Goal: Book appointment/travel/reservation

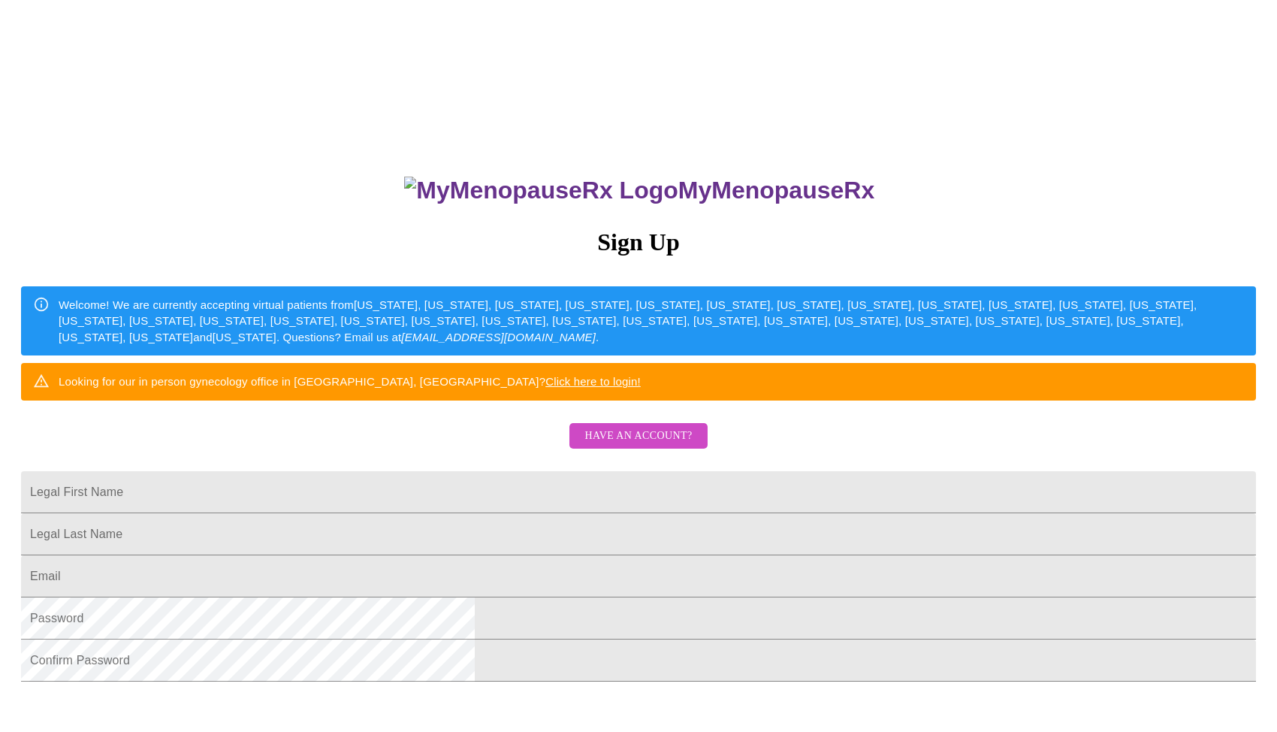
click at [629, 445] on span "Have an account?" at bounding box center [637, 436] width 107 height 19
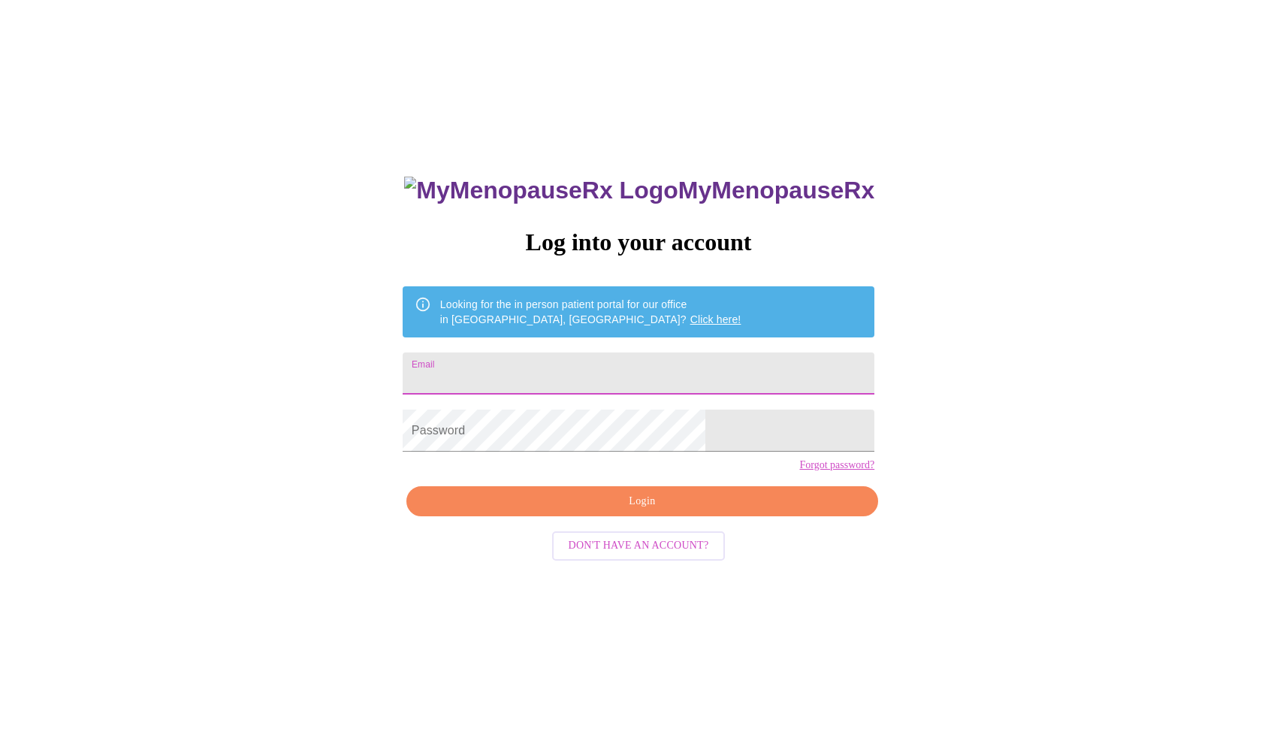
click at [578, 367] on input "Email" at bounding box center [639, 373] width 472 height 42
type input "[EMAIL_ADDRESS][DOMAIN_NAME]"
click at [638, 511] on span "Login" at bounding box center [642, 501] width 437 height 19
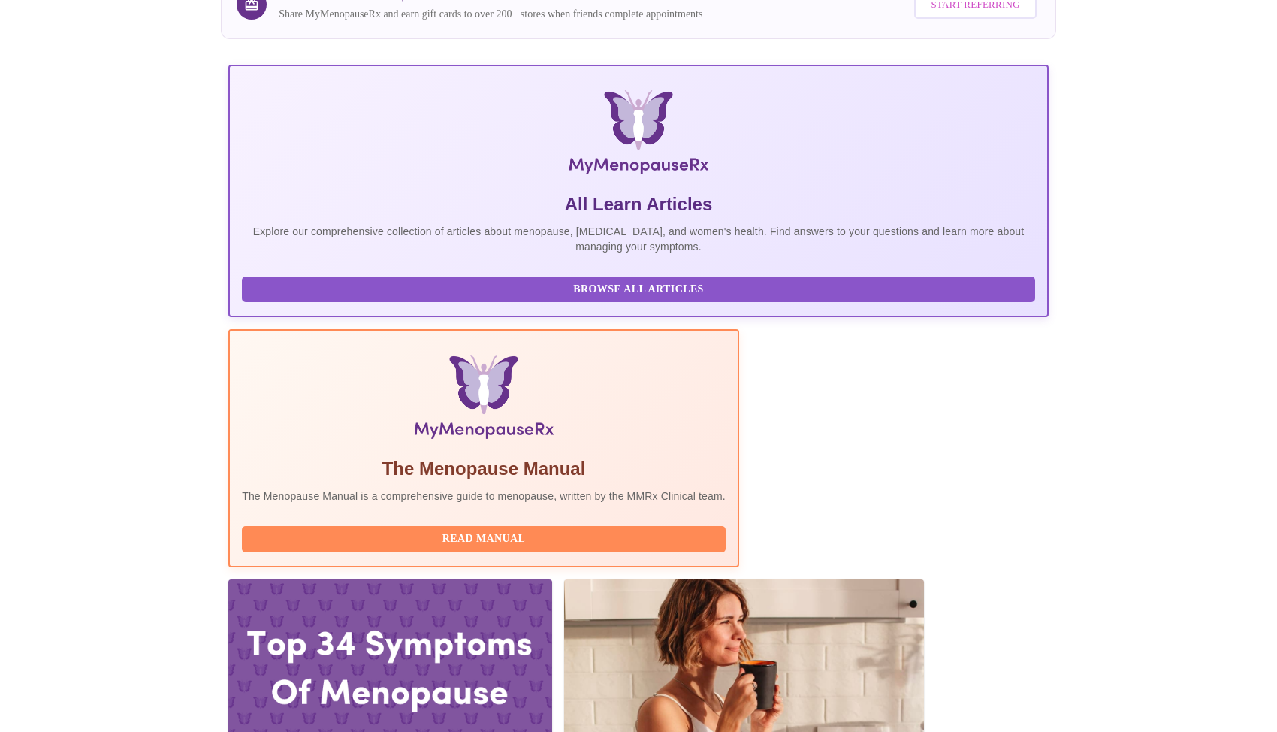
scroll to position [260, 0]
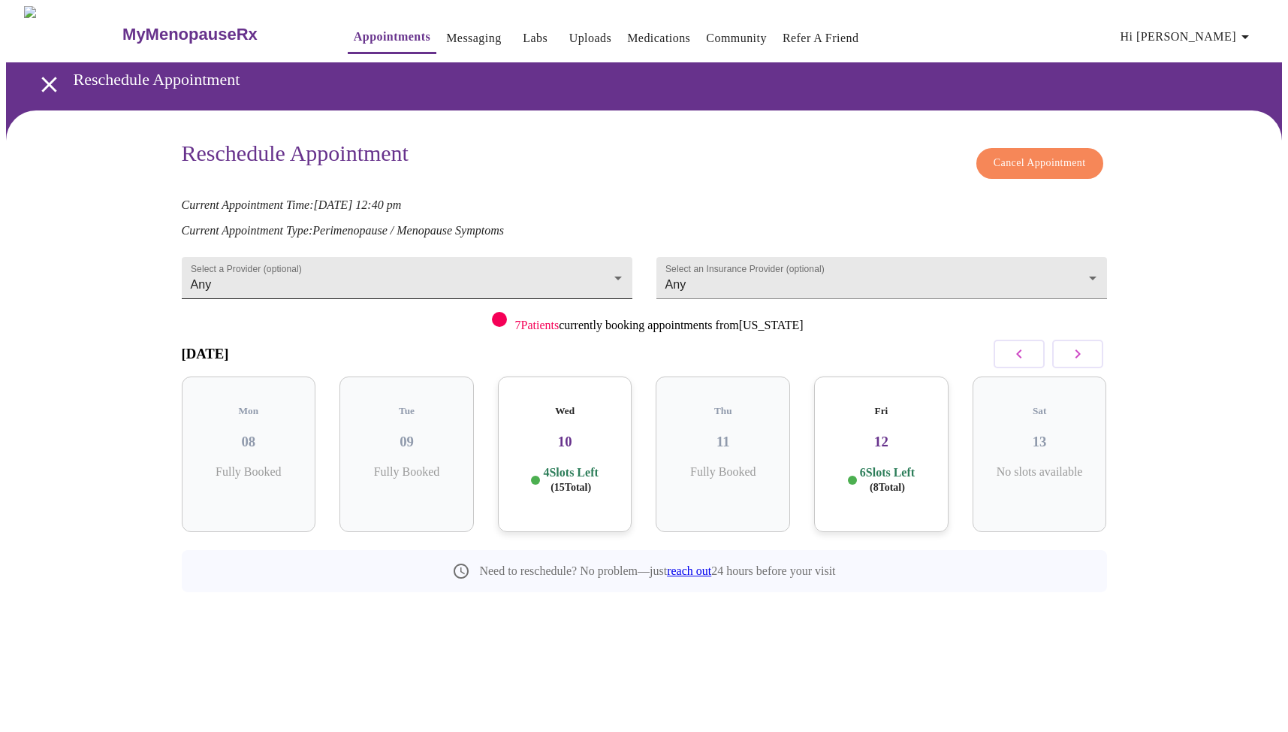
click at [548, 272] on body "MyMenopauseRx Appointments Messaging Labs Uploads Medications Community Refer a…" at bounding box center [644, 333] width 1276 height 654
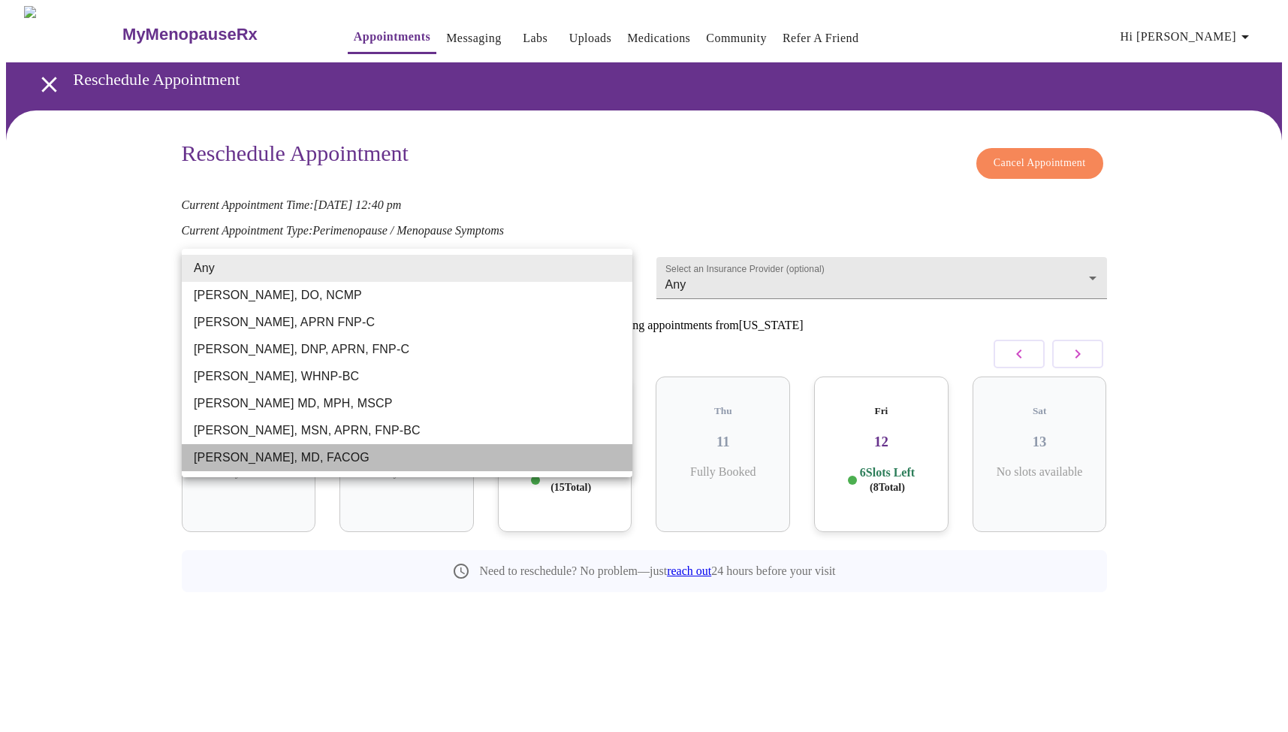
click at [331, 461] on li "[PERSON_NAME], MD, FACOG" at bounding box center [407, 457] width 451 height 27
type input "[PERSON_NAME], MD, FACOG"
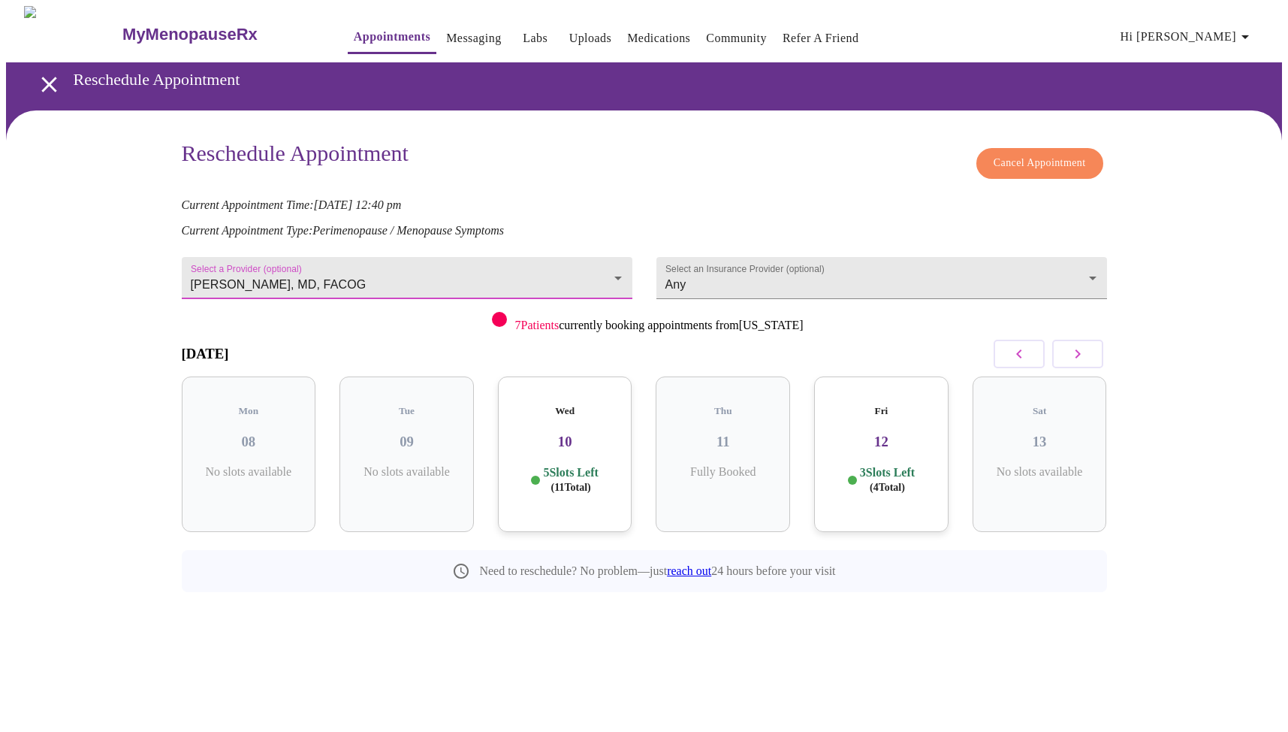
click at [1070, 355] on icon "button" at bounding box center [1078, 354] width 18 height 18
click at [744, 448] on div "Tue 16 5 Slots Left ( 15 Total)" at bounding box center [723, 453] width 134 height 155
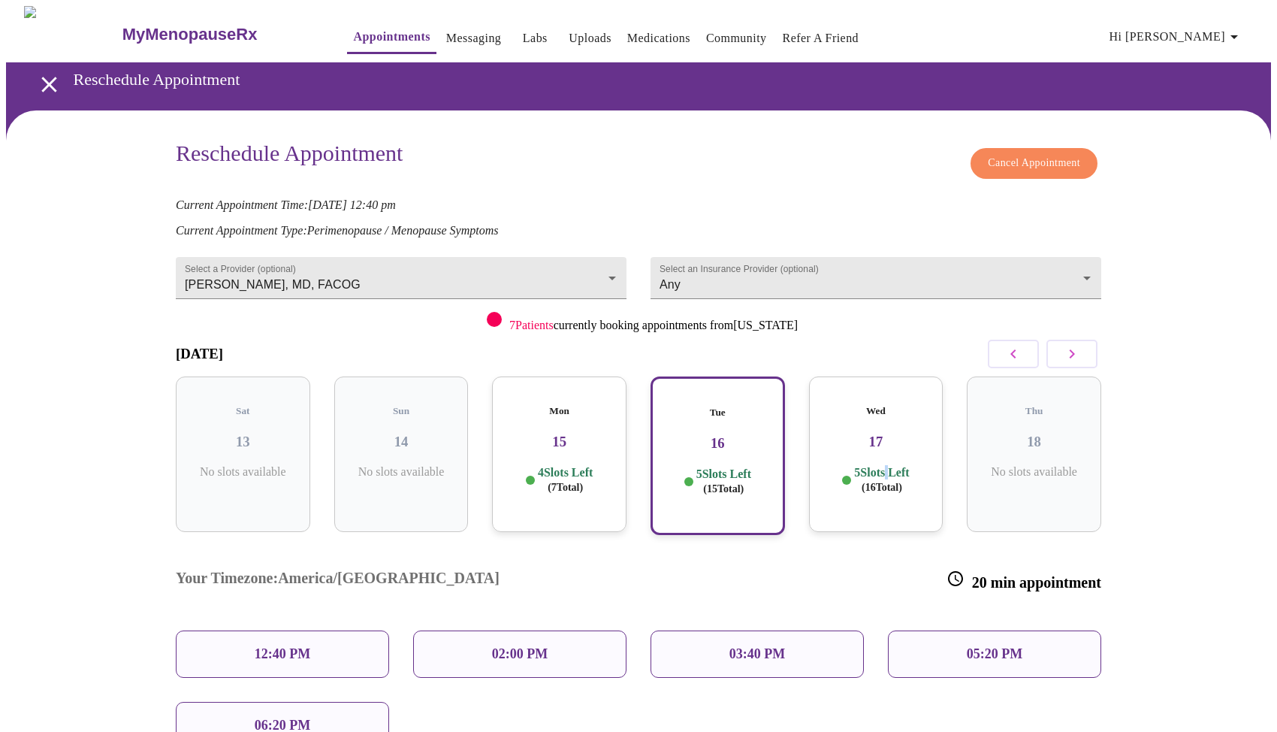
click at [885, 465] on p "5 Slots Left ( 16 Total)" at bounding box center [881, 479] width 55 height 29
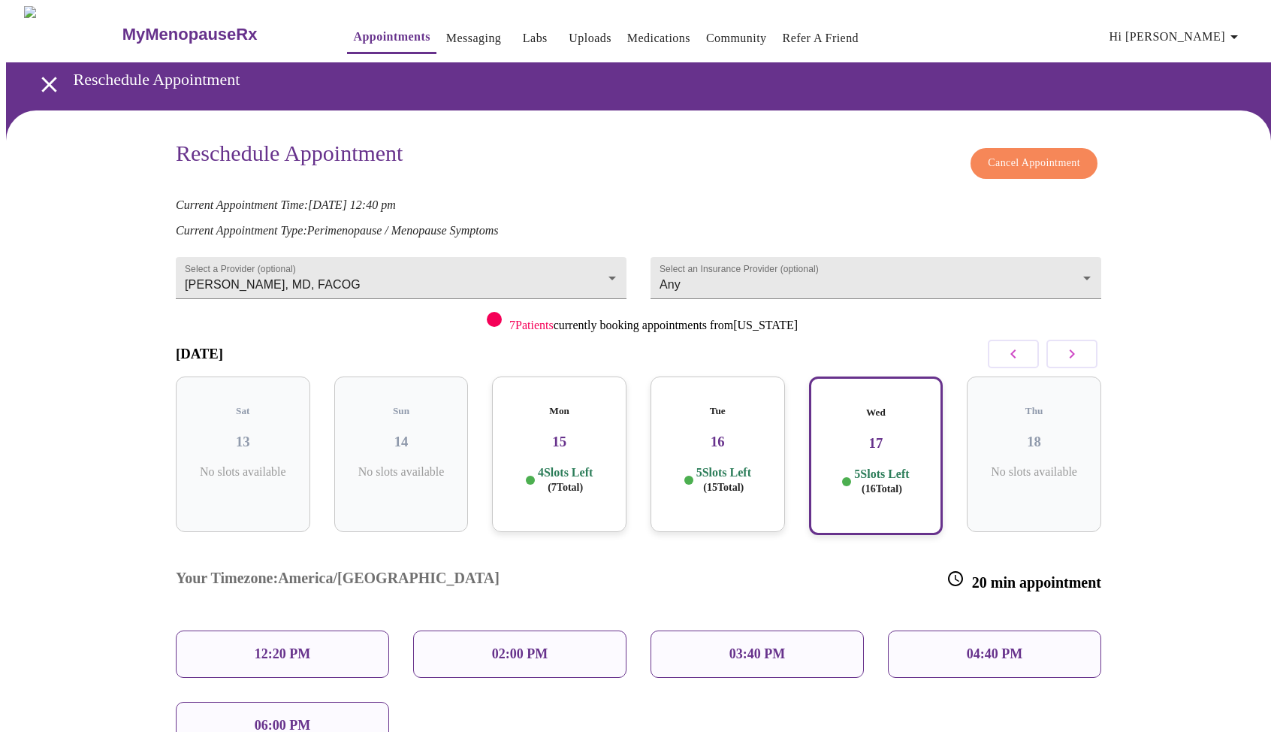
click at [569, 442] on div "Mon 15 4 Slots Left ( 7 Total)" at bounding box center [559, 453] width 134 height 155
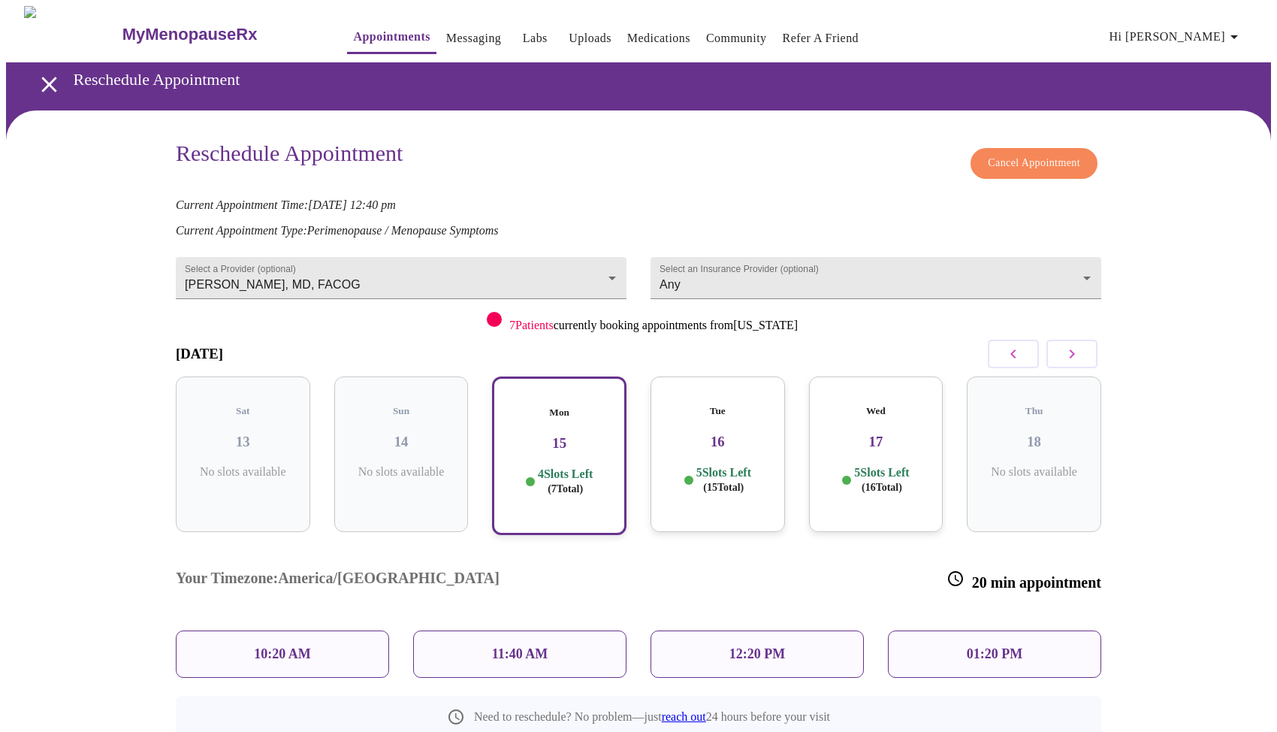
click at [883, 433] on h3 "17" at bounding box center [876, 441] width 110 height 17
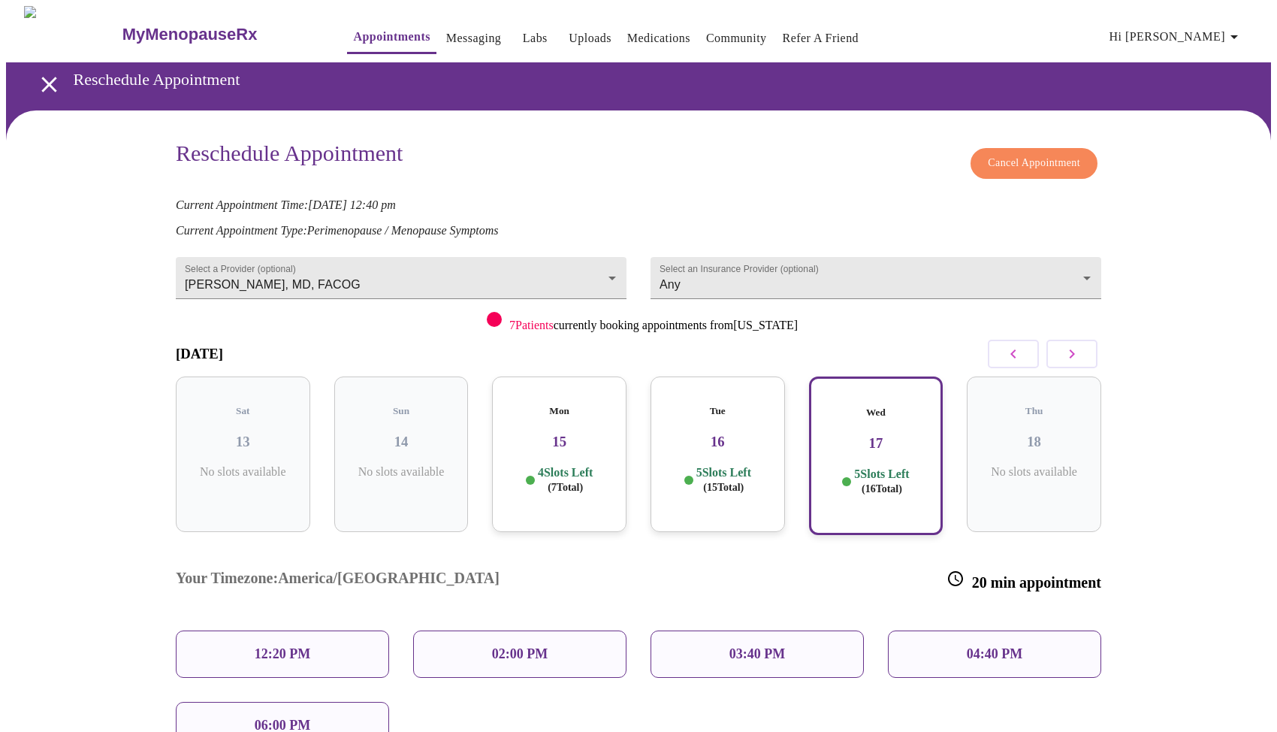
click at [323, 630] on div "12:20 PM" at bounding box center [282, 653] width 213 height 47
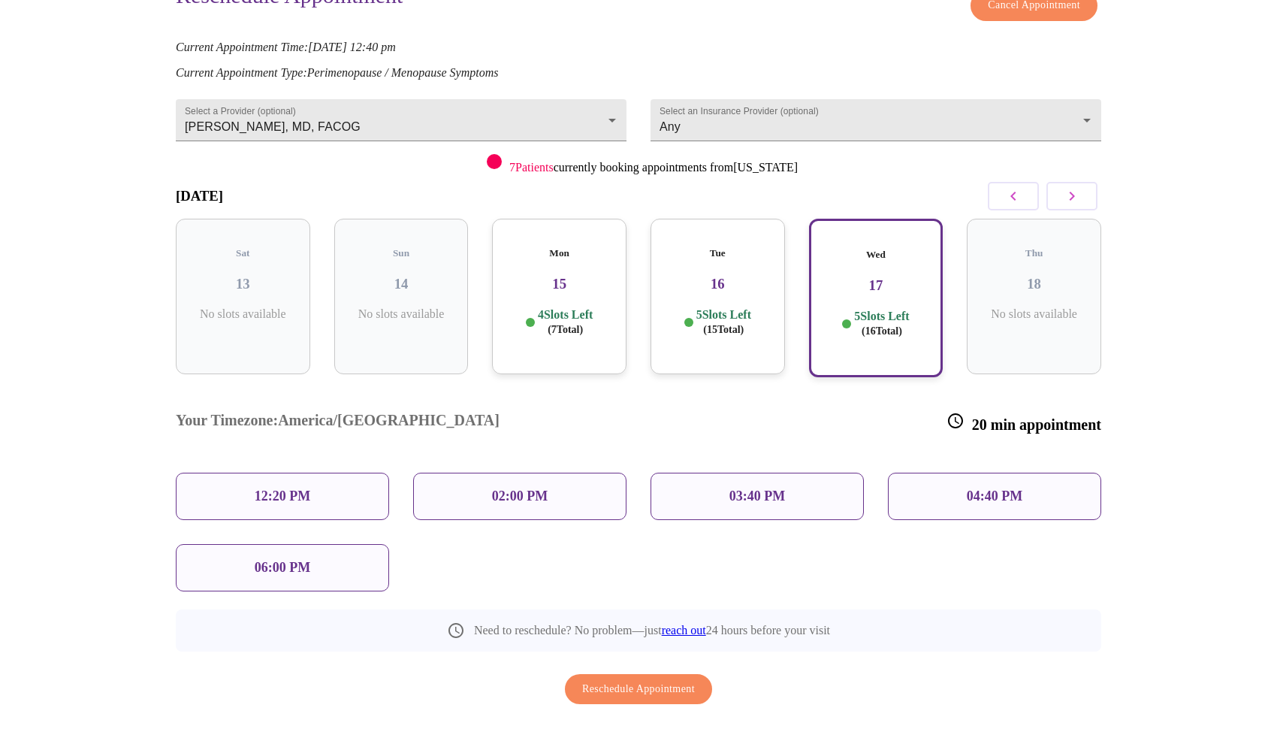
click at [635, 680] on span "Reschedule Appointment" at bounding box center [638, 689] width 113 height 19
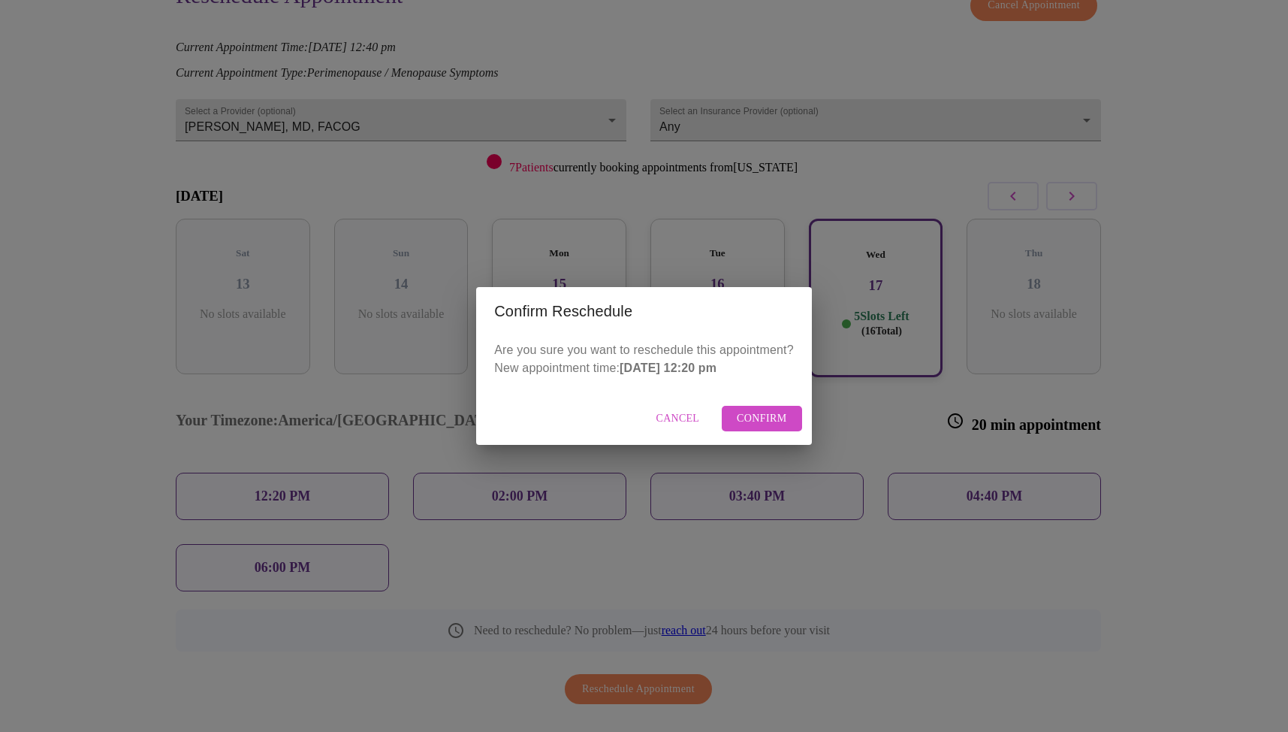
click at [750, 418] on span "Confirm" at bounding box center [762, 418] width 50 height 19
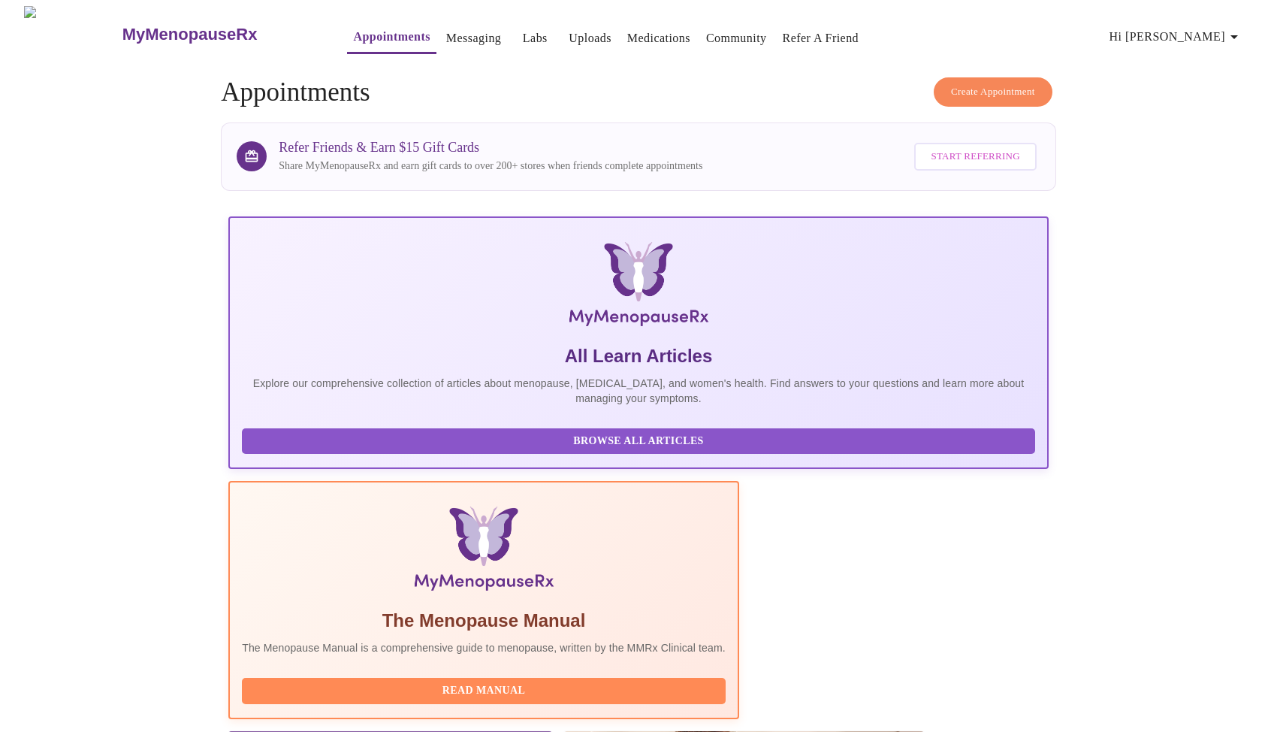
scroll to position [365, 0]
